Goal: Find specific page/section: Find specific page/section

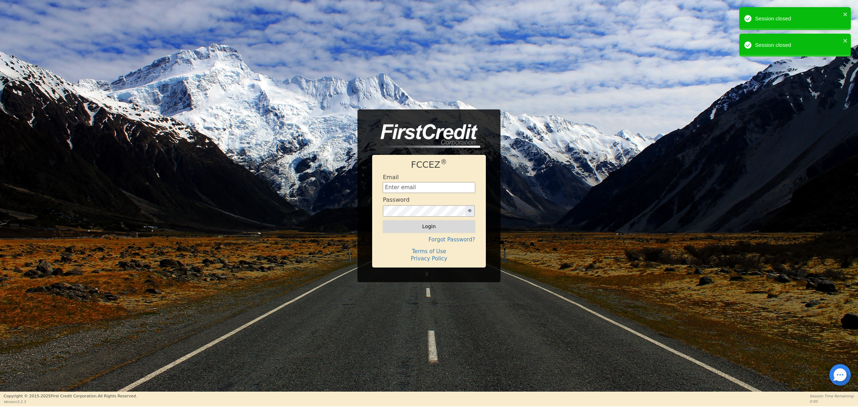
type input "carolinaclean25@gmail.com"
click at [462, 226] on button "Login" at bounding box center [429, 226] width 92 height 12
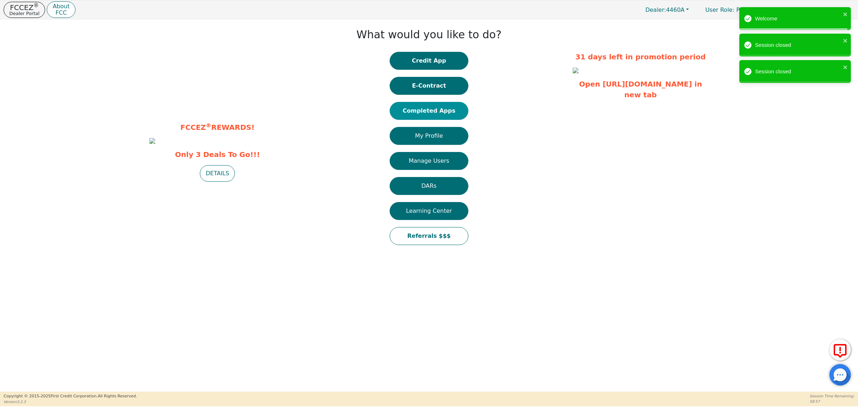
click at [435, 111] on button "Completed Apps" at bounding box center [429, 111] width 79 height 18
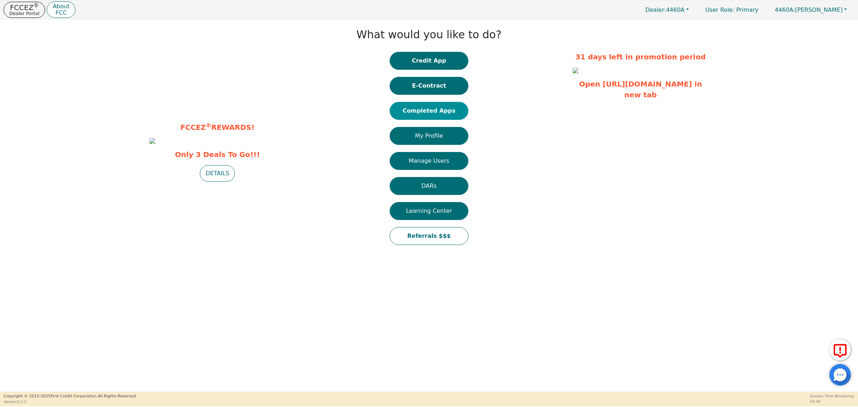
click at [455, 111] on button "Completed Apps" at bounding box center [429, 111] width 79 height 18
click at [433, 113] on button "Completed Apps" at bounding box center [429, 111] width 79 height 18
click at [422, 113] on button "Completed Apps" at bounding box center [429, 111] width 79 height 18
click at [440, 111] on button "Completed Apps" at bounding box center [429, 111] width 79 height 18
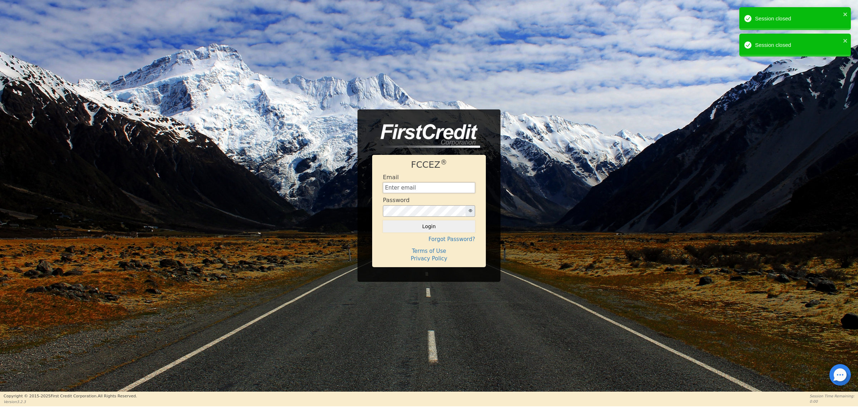
type input "[EMAIL_ADDRESS][DOMAIN_NAME]"
